Goal: Task Accomplishment & Management: Complete application form

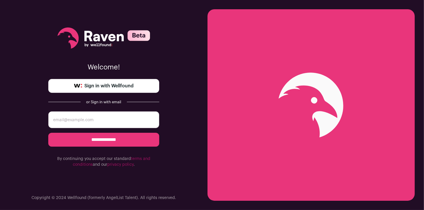
click at [99, 87] on span "Sign in with Wellfound" at bounding box center [108, 85] width 49 height 7
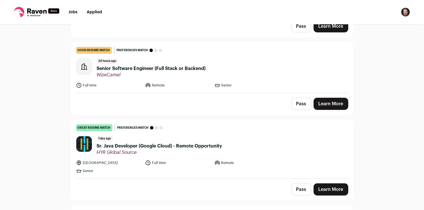
scroll to position [212, 0]
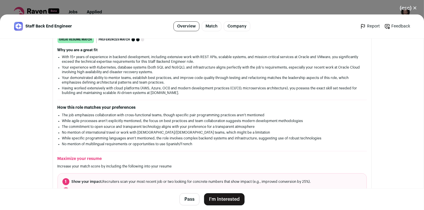
scroll to position [104, 0]
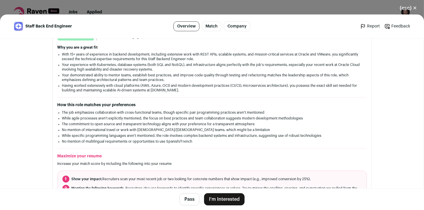
click at [219, 198] on button "I'm Interested" at bounding box center [224, 199] width 40 height 12
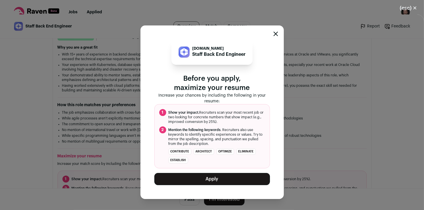
click at [273, 38] on div "[DOMAIN_NAME] Staff Back End Engineer Before you apply, maximize your resume In…" at bounding box center [211, 111] width 143 height 173
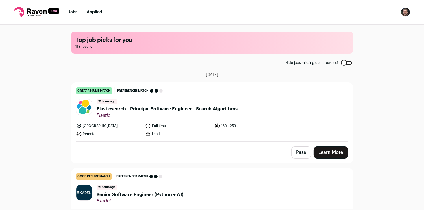
click at [414, 8] on nav "Jobs Applied Settings Notifications Preferences Resume Subscription FAQs Logout" at bounding box center [212, 12] width 424 height 25
click at [404, 12] on img "Open dropdown" at bounding box center [405, 12] width 9 height 9
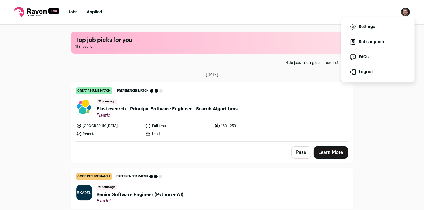
click at [36, 11] on icon at bounding box center [36, 10] width 19 height 5
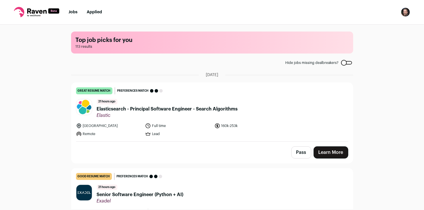
click at [405, 14] on img "Open dropdown" at bounding box center [405, 12] width 9 height 9
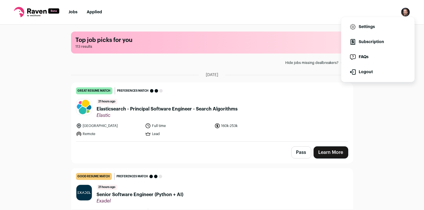
click at [373, 29] on link "Settings" at bounding box center [378, 27] width 64 height 14
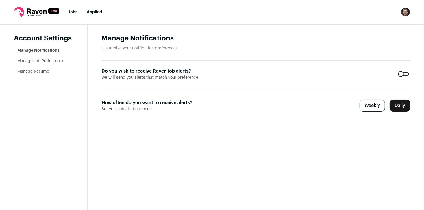
click at [37, 70] on link "Manage Resume" at bounding box center [33, 71] width 32 height 4
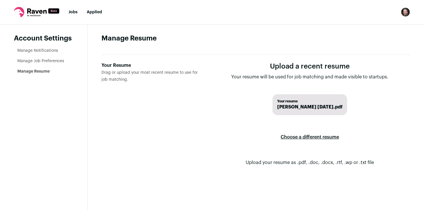
click at [318, 135] on label "Choose a different resume" at bounding box center [309, 137] width 58 height 16
click at [0, 0] on input "Your Resume Drag or upload your most recent resume to use for job matching." at bounding box center [0, 0] width 0 height 0
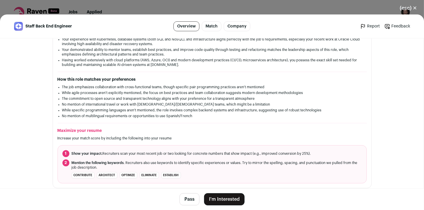
scroll to position [169, 0]
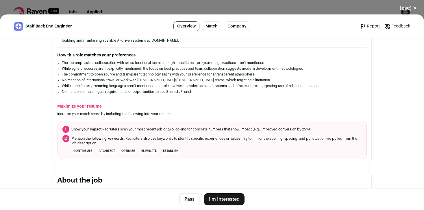
click at [228, 197] on button "I'm Interested" at bounding box center [224, 199] width 40 height 12
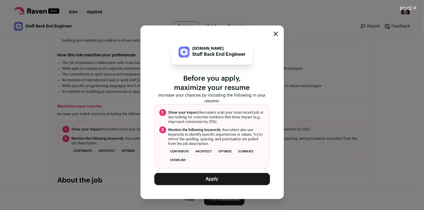
click at [227, 180] on button "Apply" at bounding box center [212, 179] width 116 height 12
